Goal: Manage account settings

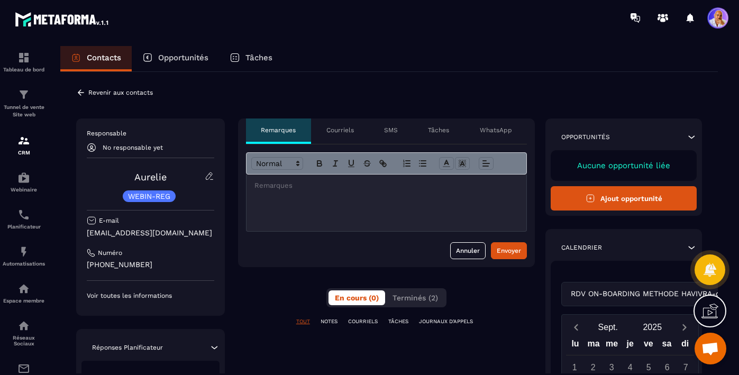
click at [337, 130] on p "Courriels" at bounding box center [341, 130] width 28 height 8
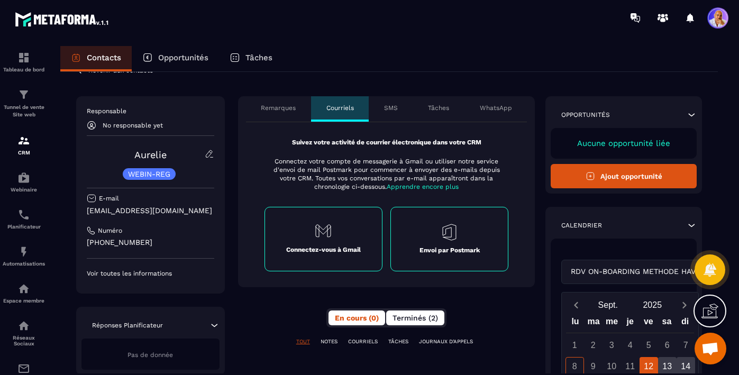
scroll to position [26, 0]
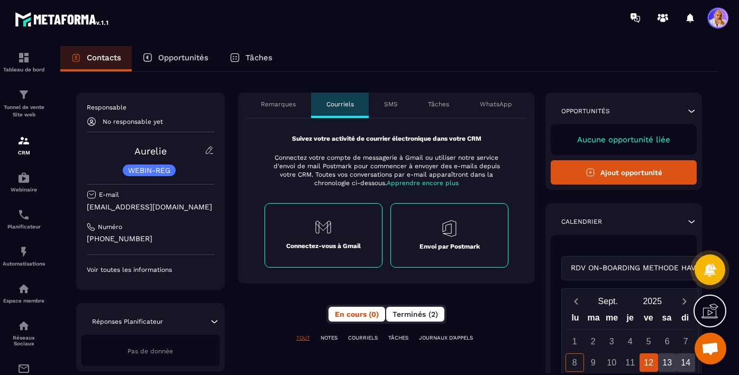
click at [412, 312] on span "Terminés (2)" at bounding box center [416, 314] width 46 height 8
click at [357, 317] on span "En cours (0)" at bounding box center [357, 314] width 45 height 8
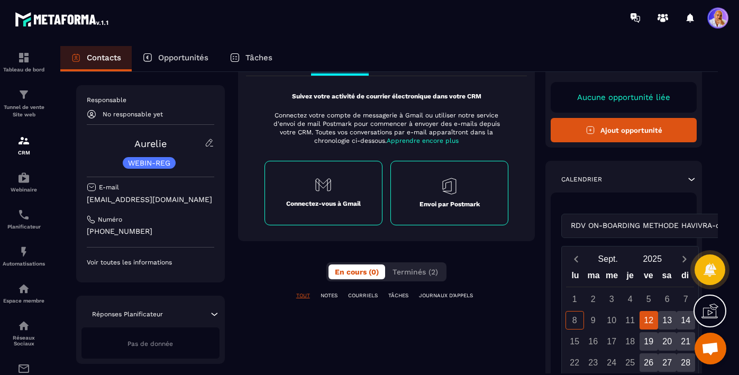
scroll to position [73, 0]
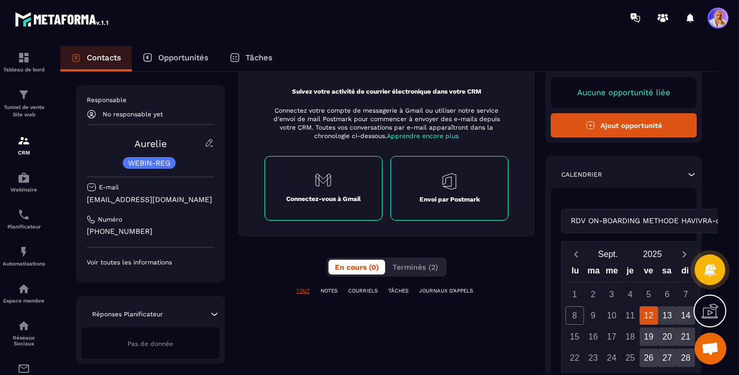
click at [369, 293] on p "COURRIELS" at bounding box center [363, 290] width 30 height 7
click at [365, 291] on p "COURRIELS" at bounding box center [363, 290] width 30 height 7
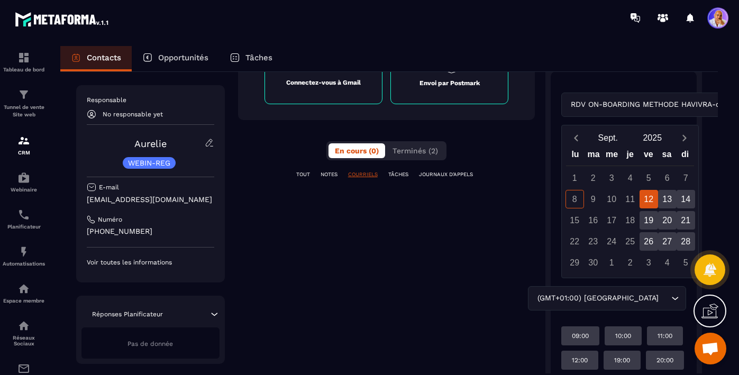
scroll to position [180, 0]
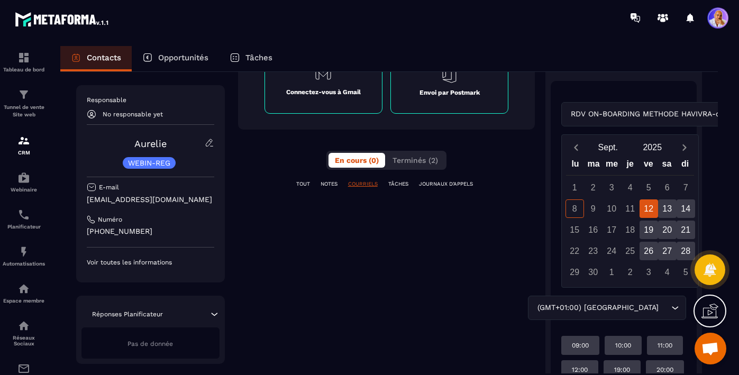
click at [331, 185] on p "NOTES" at bounding box center [329, 183] width 17 height 7
click at [305, 183] on p "TOUT" at bounding box center [303, 183] width 14 height 7
click at [415, 159] on span "Terminés (2)" at bounding box center [416, 160] width 46 height 8
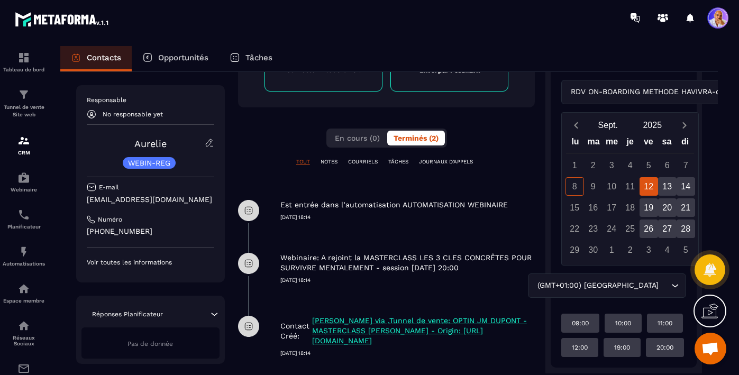
scroll to position [203, 0]
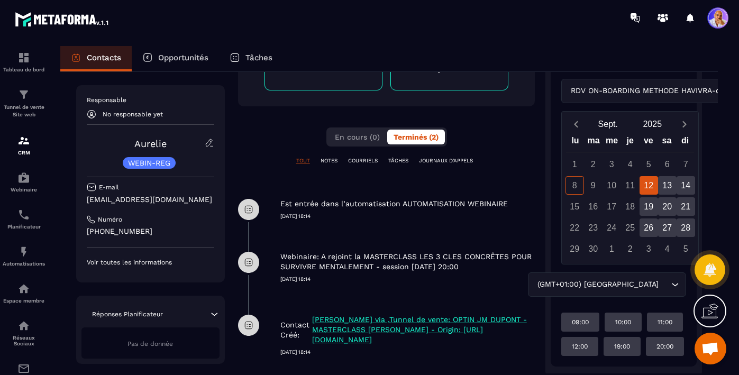
click at [363, 161] on p "COURRIELS" at bounding box center [363, 160] width 30 height 7
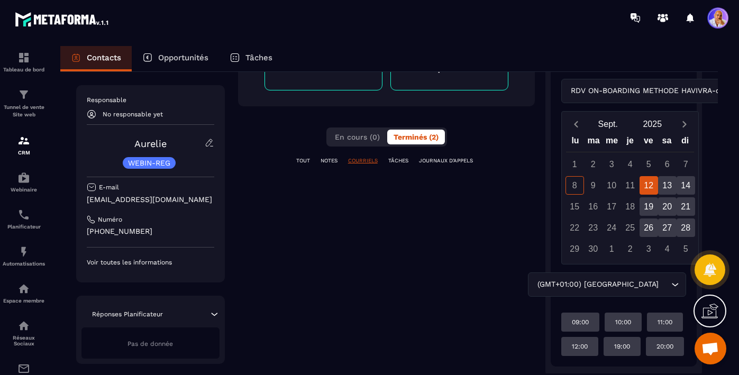
click at [306, 159] on p "TOUT" at bounding box center [303, 160] width 14 height 7
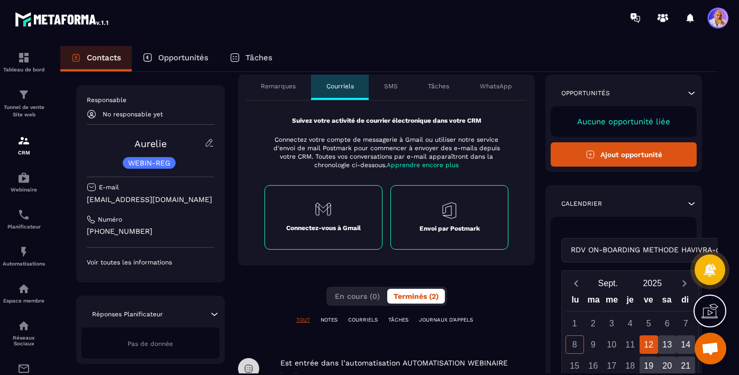
scroll to position [42, 0]
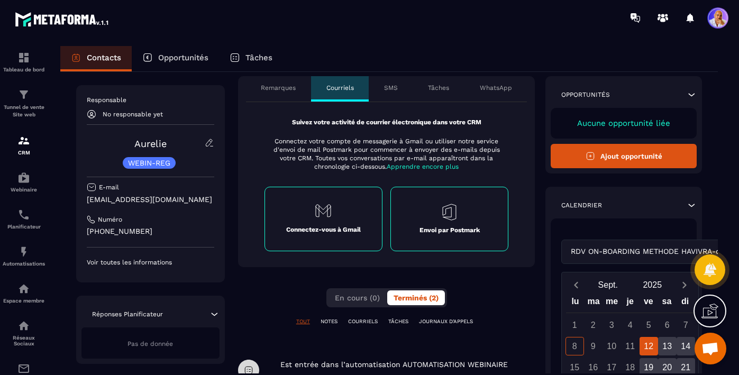
click at [404, 165] on span "Apprendre encore plus" at bounding box center [423, 166] width 72 height 7
click at [409, 167] on span "Apprendre encore plus" at bounding box center [423, 166] width 72 height 7
click at [420, 166] on span "Apprendre encore plus" at bounding box center [423, 166] width 72 height 7
click at [715, 20] on span at bounding box center [718, 17] width 21 height 21
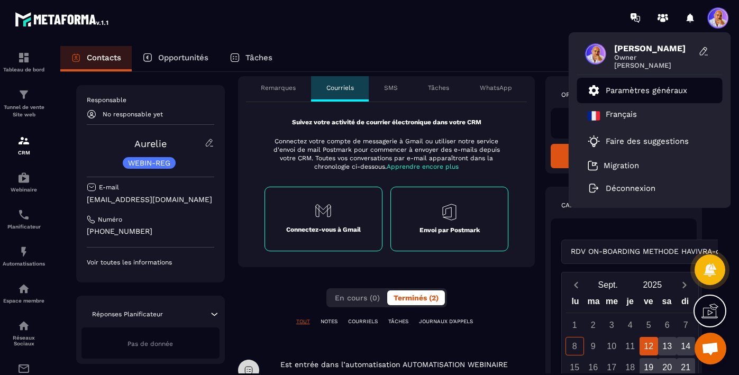
click at [627, 92] on p "Paramètres généraux" at bounding box center [647, 91] width 82 height 10
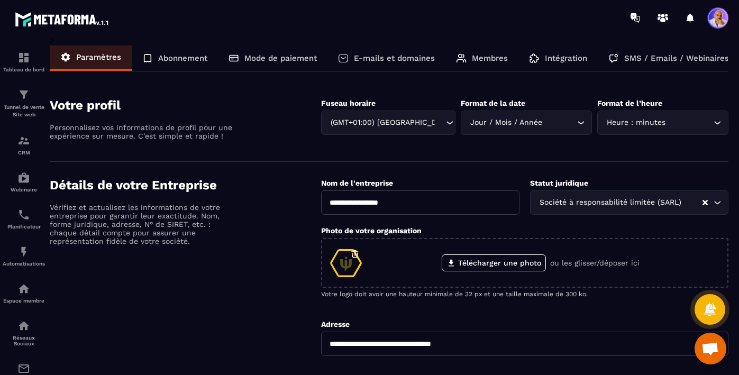
click at [643, 57] on p "SMS / Emails / Webinaires" at bounding box center [677, 58] width 105 height 10
